Goal: Navigation & Orientation: Find specific page/section

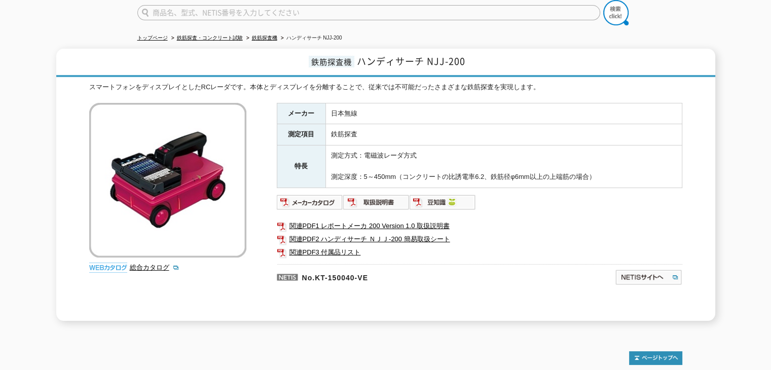
scroll to position [101, 0]
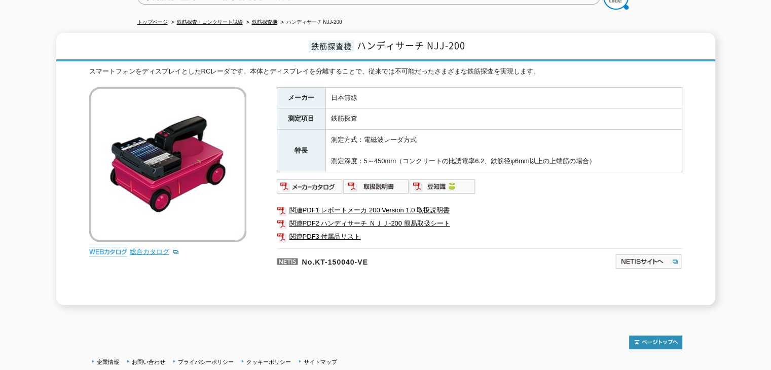
click at [154, 248] on link "総合カタログ" at bounding box center [155, 252] width 50 height 8
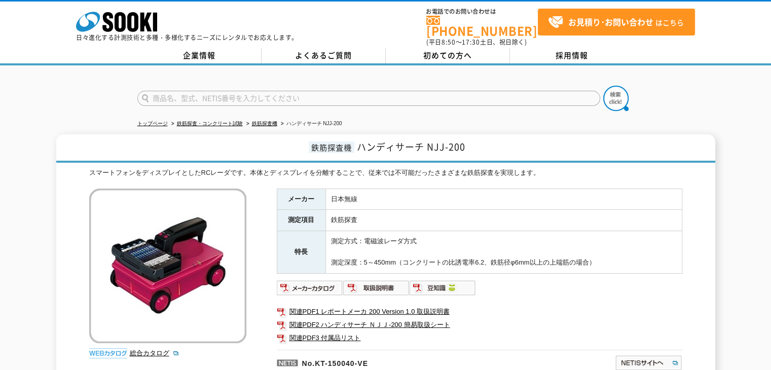
scroll to position [0, 0]
click at [132, 18] on icon "株式会社 ソーキ" at bounding box center [116, 22] width 81 height 20
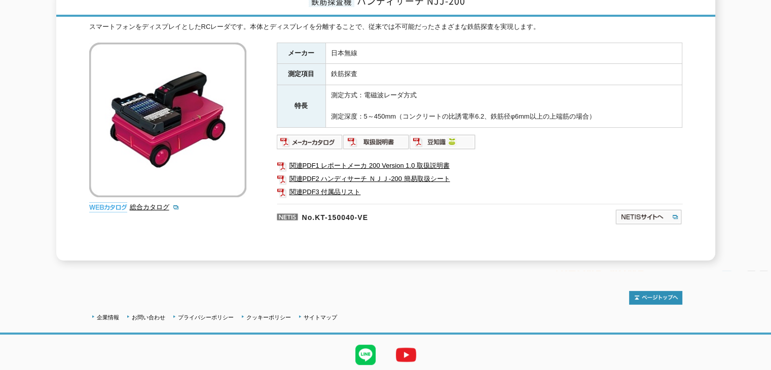
scroll to position [152, 0]
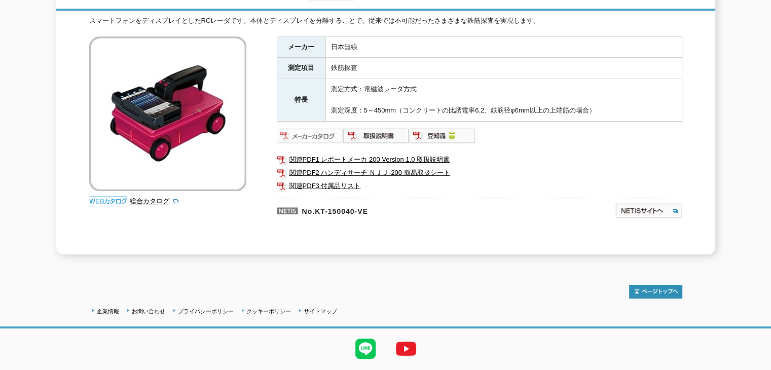
click at [313, 132] on img at bounding box center [310, 136] width 66 height 16
